Goal: Information Seeking & Learning: Learn about a topic

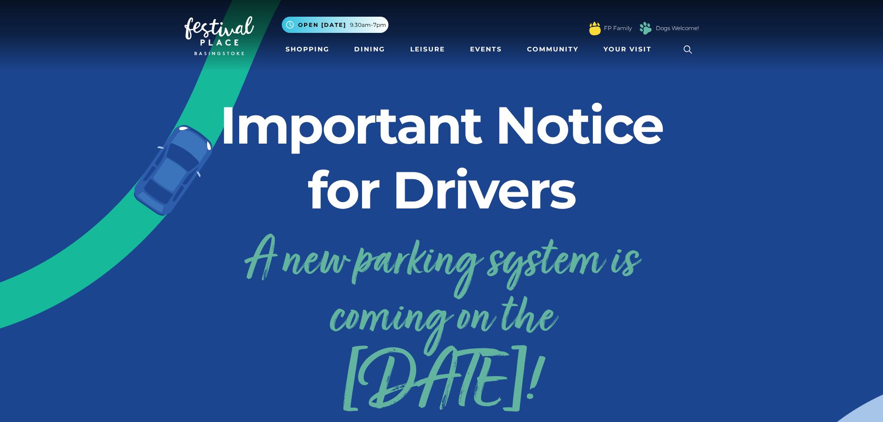
click at [217, 32] on img at bounding box center [220, 35] width 70 height 39
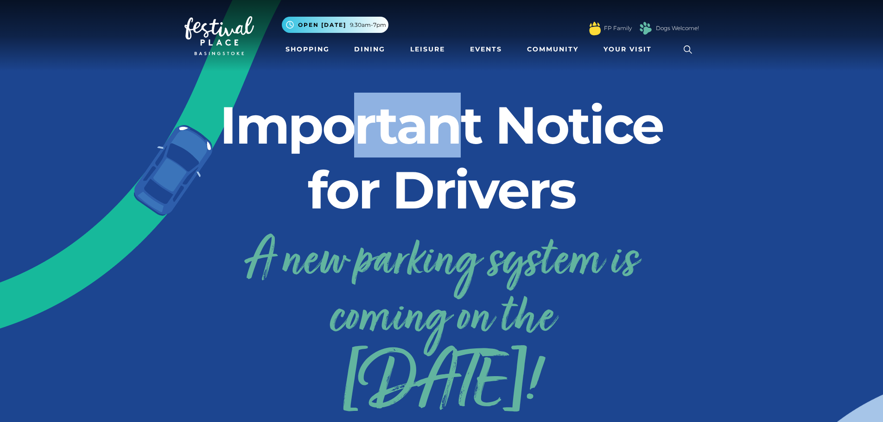
drag, startPoint x: 356, startPoint y: 139, endPoint x: 460, endPoint y: 142, distance: 103.9
click at [460, 142] on h2 "Important Notice for Drivers" at bounding box center [442, 158] width 515 height 130
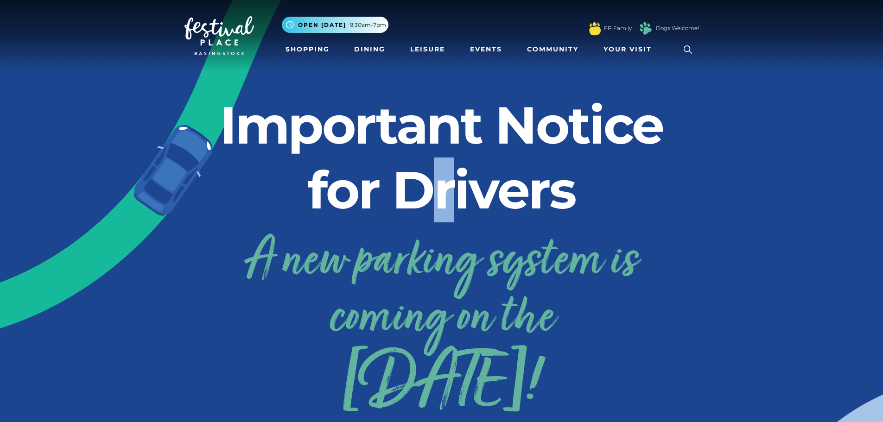
drag, startPoint x: 453, startPoint y: 192, endPoint x: 437, endPoint y: 192, distance: 16.2
click at [437, 192] on h2 "Important Notice for Drivers" at bounding box center [442, 158] width 515 height 130
drag, startPoint x: 437, startPoint y: 192, endPoint x: 455, endPoint y: 192, distance: 18.6
click at [455, 192] on h2 "Important Notice for Drivers" at bounding box center [442, 158] width 515 height 130
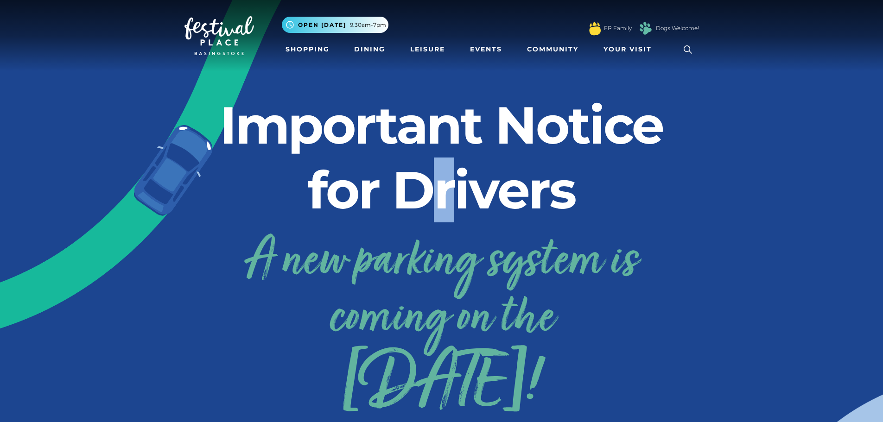
click at [457, 192] on h2 "Important Notice for Drivers" at bounding box center [442, 158] width 515 height 130
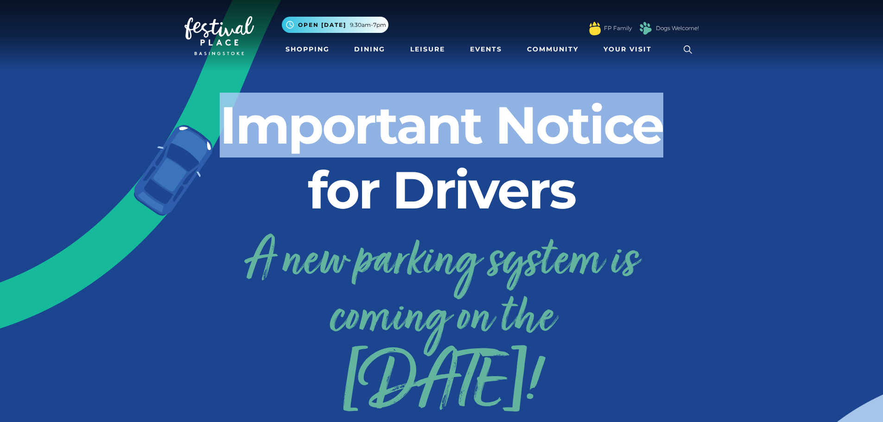
drag, startPoint x: 224, startPoint y: 121, endPoint x: 663, endPoint y: 119, distance: 438.7
click at [663, 119] on h2 "Important Notice for Drivers" at bounding box center [442, 158] width 515 height 130
click at [593, 133] on h2 "Important Notice for Drivers" at bounding box center [442, 158] width 515 height 130
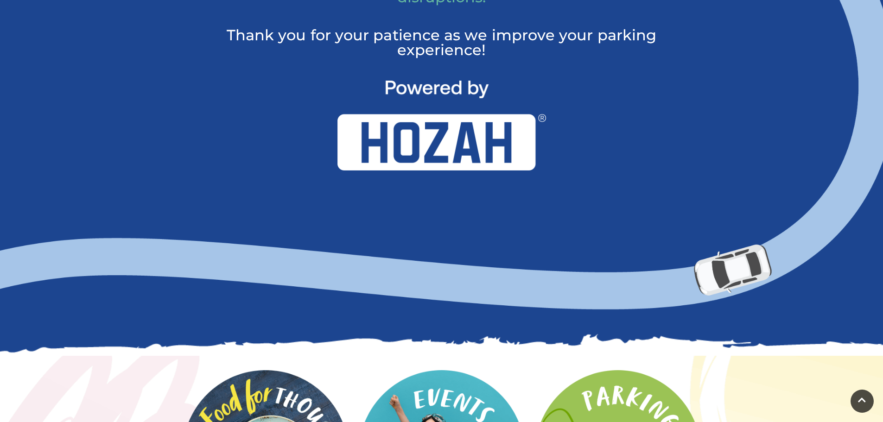
scroll to position [835, 0]
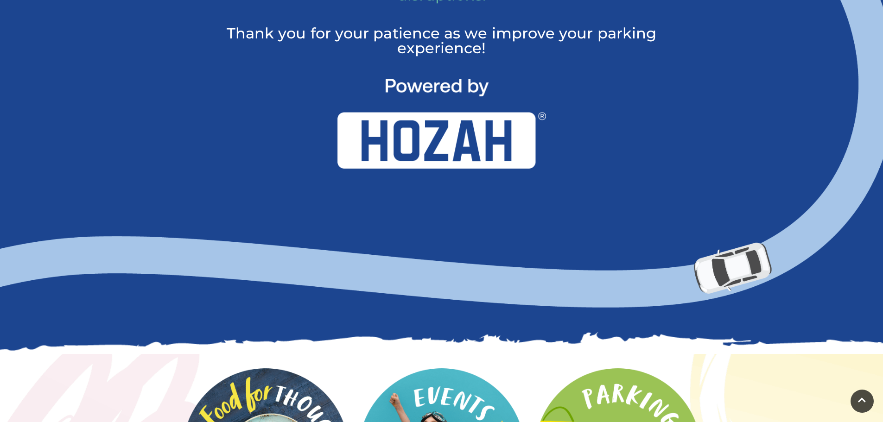
click at [455, 163] on img at bounding box center [442, 124] width 209 height 90
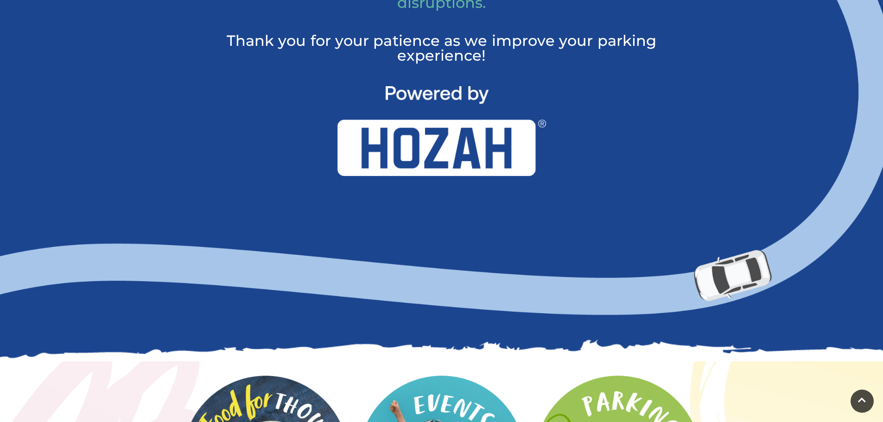
scroll to position [696, 0]
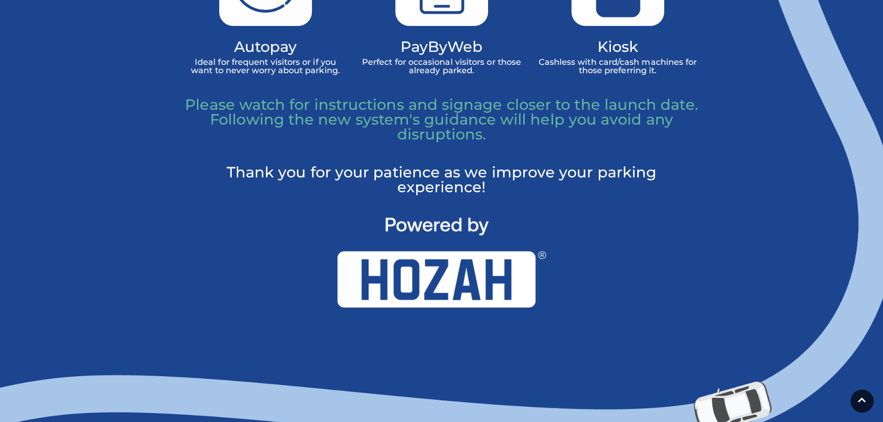
drag, startPoint x: 486, startPoint y: 225, endPoint x: 403, endPoint y: 217, distance: 84.3
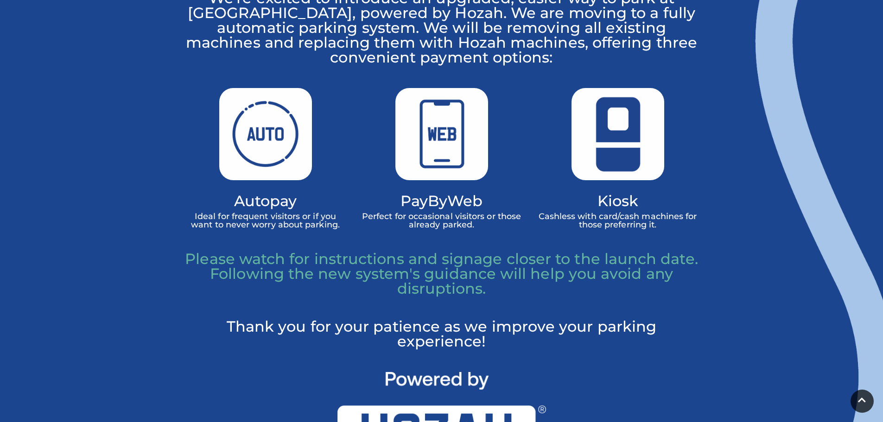
scroll to position [510, 0]
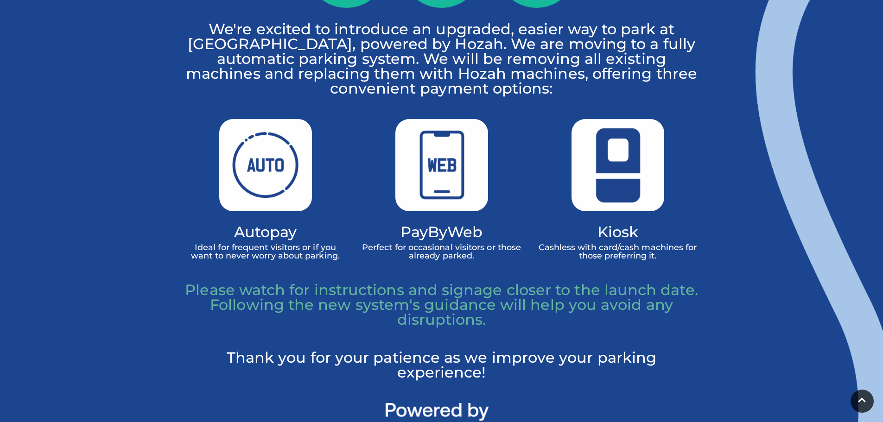
click at [452, 202] on img at bounding box center [442, 165] width 93 height 92
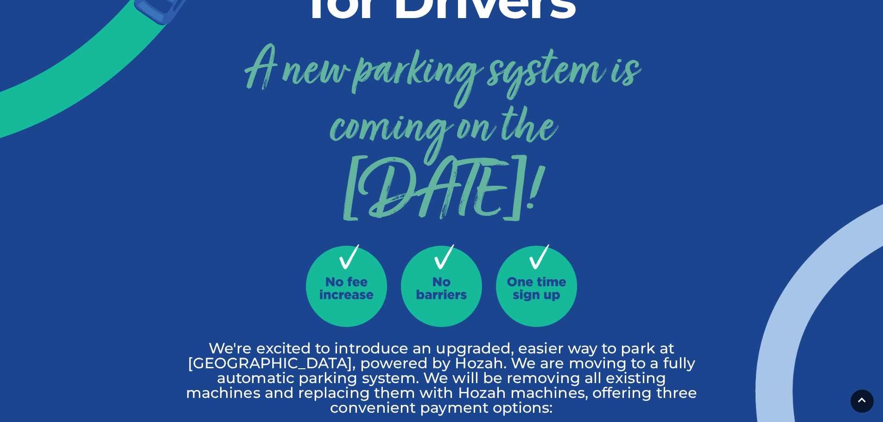
scroll to position [0, 0]
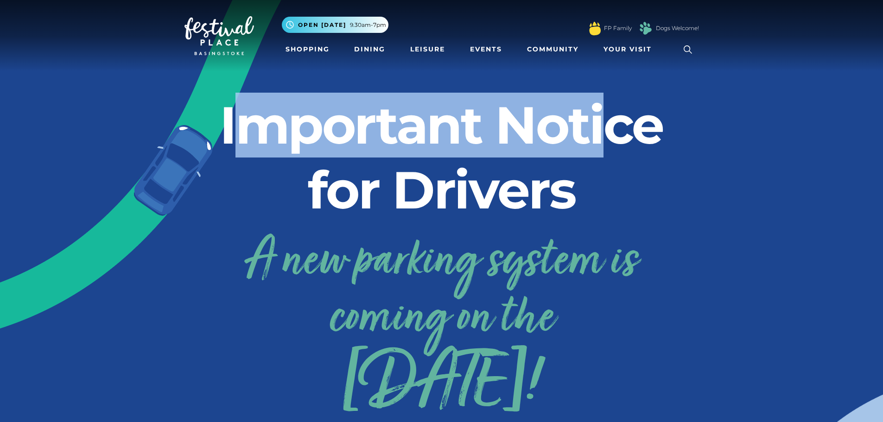
drag, startPoint x: 245, startPoint y: 130, endPoint x: 601, endPoint y: 129, distance: 355.7
click at [601, 129] on h2 "Important Notice for Drivers" at bounding box center [442, 158] width 515 height 130
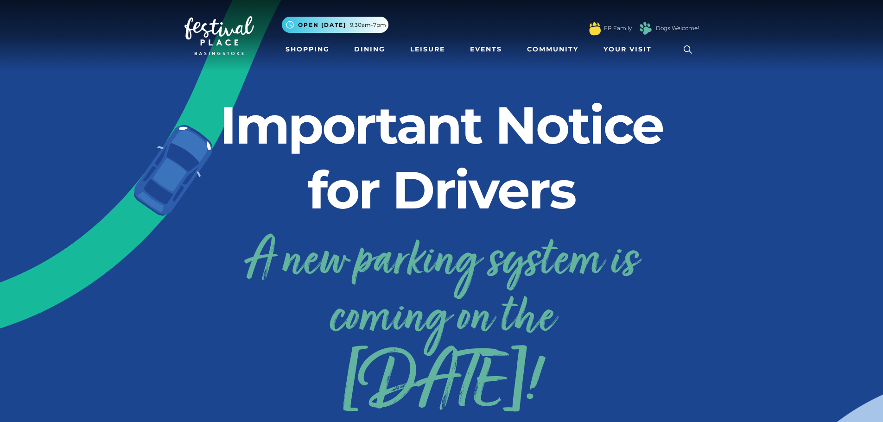
click at [448, 186] on h2 "Important Notice for Drivers" at bounding box center [442, 158] width 515 height 130
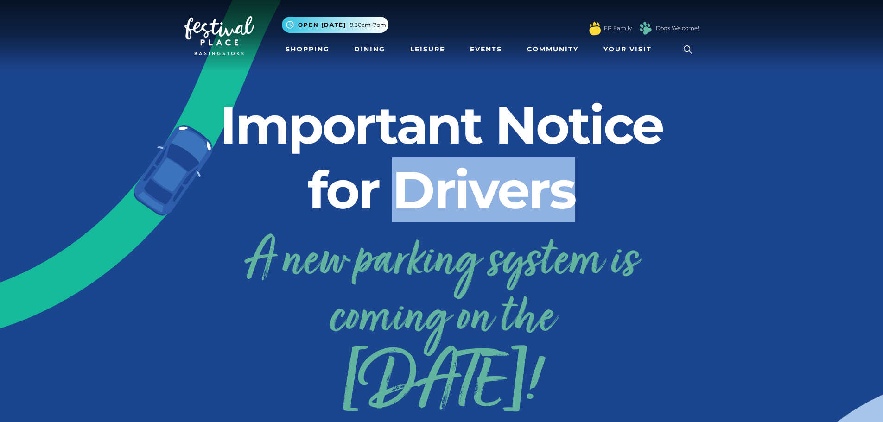
drag, startPoint x: 388, startPoint y: 195, endPoint x: 568, endPoint y: 193, distance: 179.5
click at [568, 193] on h2 "Important Notice for Drivers" at bounding box center [442, 158] width 515 height 130
click at [486, 208] on h2 "Important Notice for Drivers" at bounding box center [442, 158] width 515 height 130
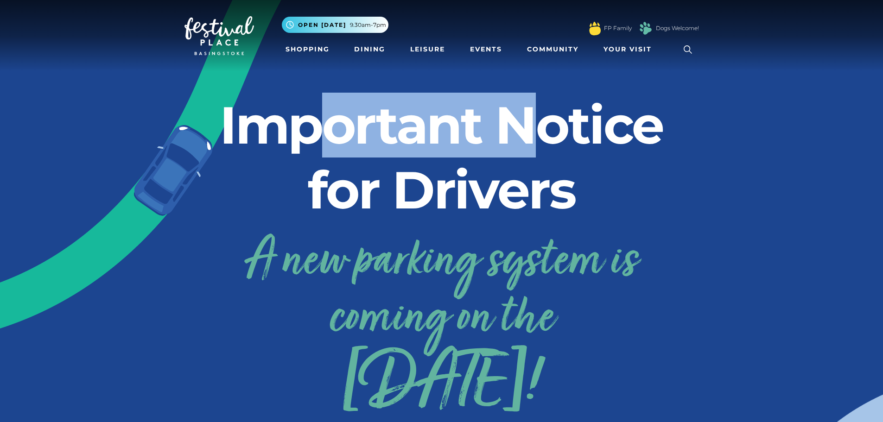
drag, startPoint x: 306, startPoint y: 134, endPoint x: 548, endPoint y: 137, distance: 242.1
click at [548, 137] on h2 "Important Notice for Drivers" at bounding box center [442, 158] width 515 height 130
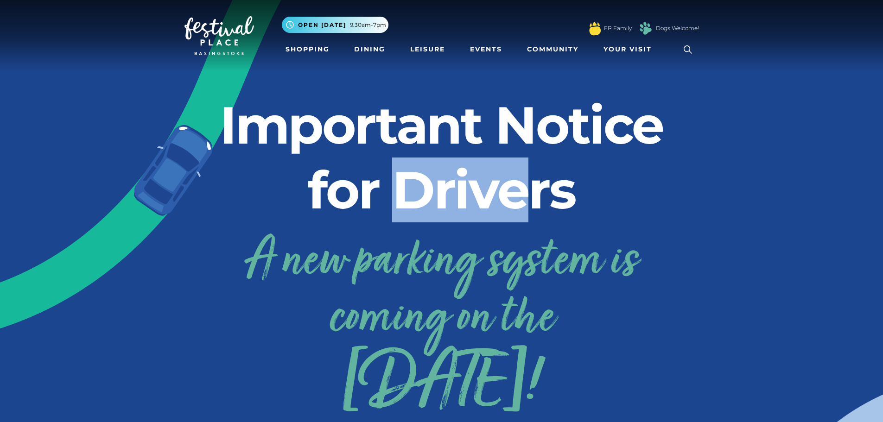
drag, startPoint x: 402, startPoint y: 184, endPoint x: 518, endPoint y: 186, distance: 116.4
click at [518, 186] on h2 "Important Notice for Drivers" at bounding box center [442, 158] width 515 height 130
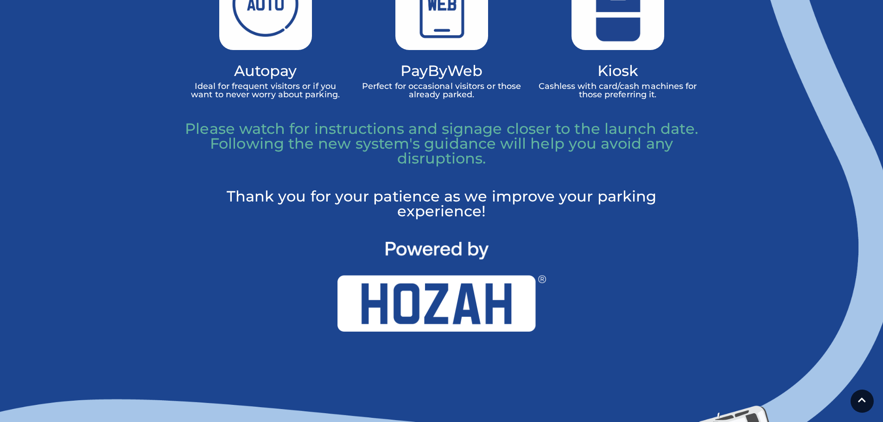
scroll to position [649, 0]
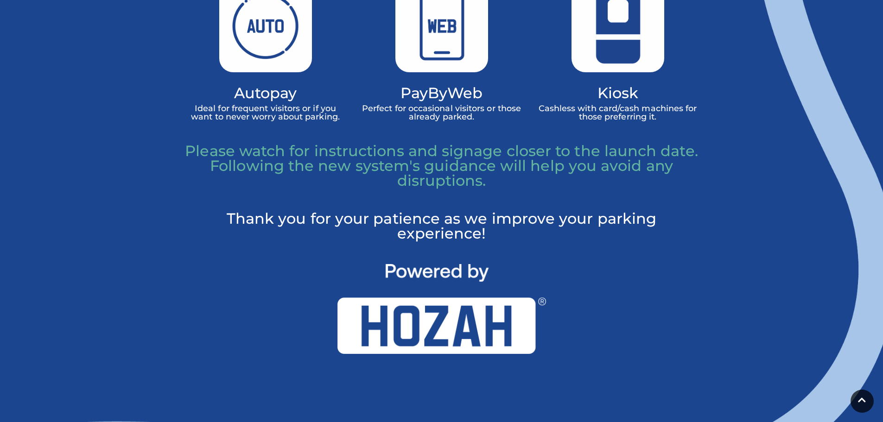
click at [436, 115] on p "Perfect for occasional visitors or those already parked." at bounding box center [442, 112] width 162 height 17
click at [437, 115] on p "Perfect for occasional visitors or those already parked." at bounding box center [442, 112] width 162 height 17
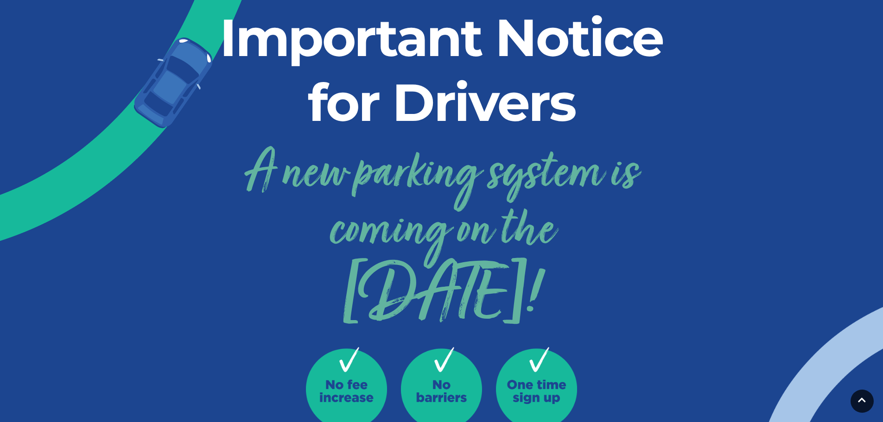
scroll to position [139, 0]
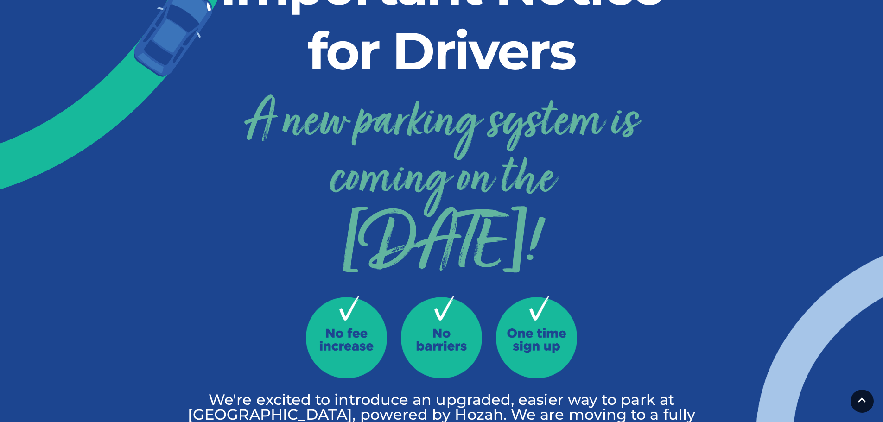
click at [435, 124] on link "A new parking system is coming on the 24th September!" at bounding box center [442, 180] width 515 height 186
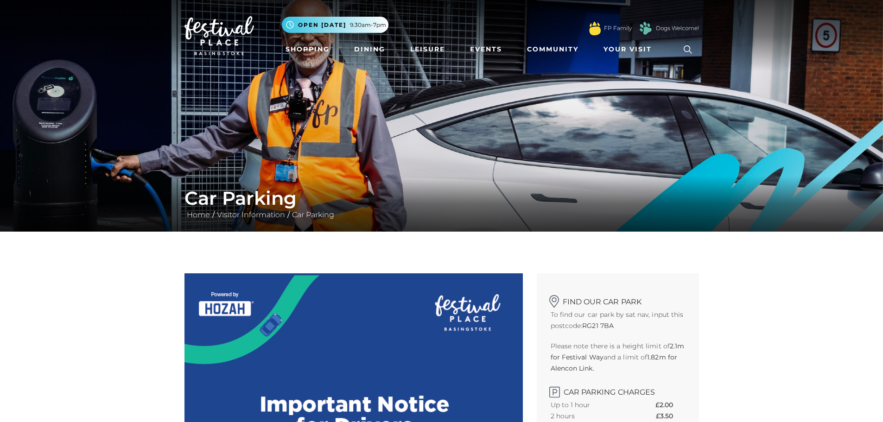
click at [424, 45] on link "Leisure" at bounding box center [428, 49] width 42 height 17
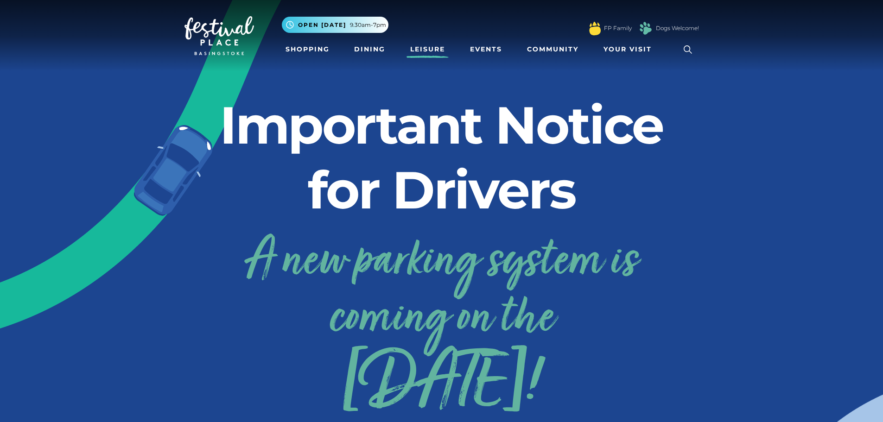
click at [424, 50] on link "Leisure" at bounding box center [428, 49] width 42 height 17
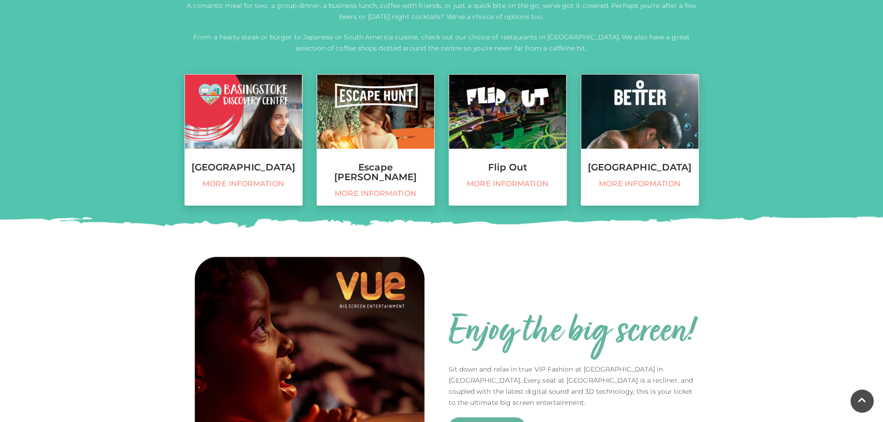
scroll to position [325, 0]
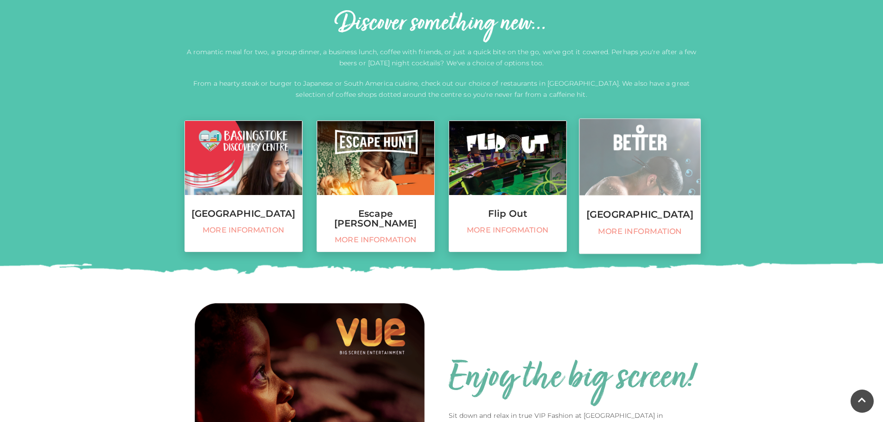
click at [641, 214] on h3 "[GEOGRAPHIC_DATA]" at bounding box center [640, 215] width 121 height 10
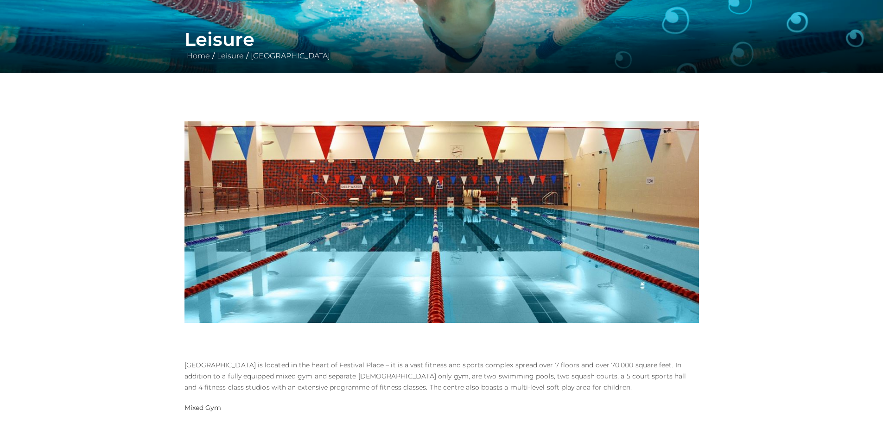
scroll to position [186, 0]
